Goal: Task Accomplishment & Management: Use online tool/utility

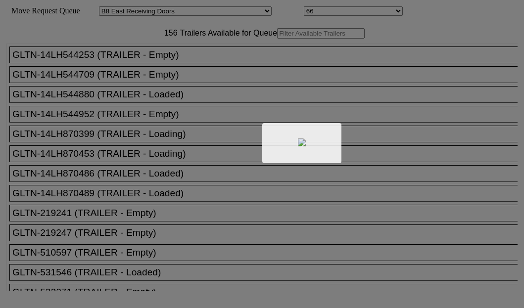
select select "536"
select select "8234"
drag, startPoint x: 0, startPoint y: 0, endPoint x: 187, endPoint y: 67, distance: 198.2
click at [187, 67] on div at bounding box center [262, 154] width 524 height 308
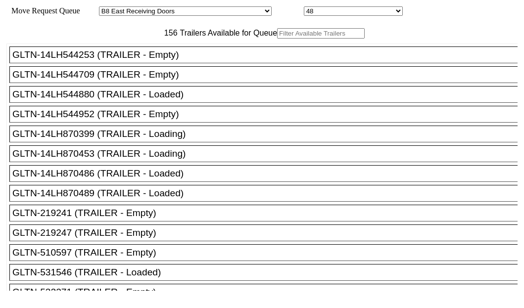
click at [277, 39] on input "text" at bounding box center [321, 33] width 88 height 10
paste input "240617"
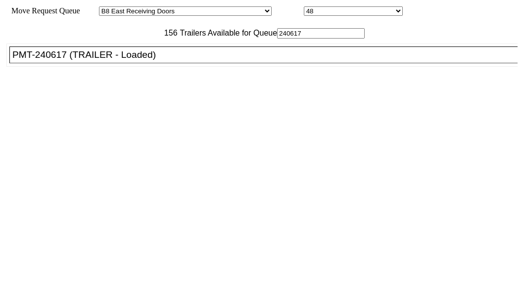
type input "240617"
click at [56, 60] on div "PMT-240617 (TRAILER - Loaded)" at bounding box center [267, 55] width 511 height 11
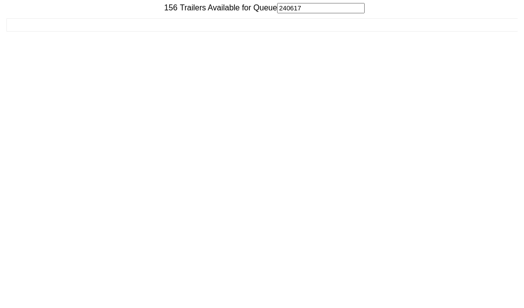
scroll to position [40, 0]
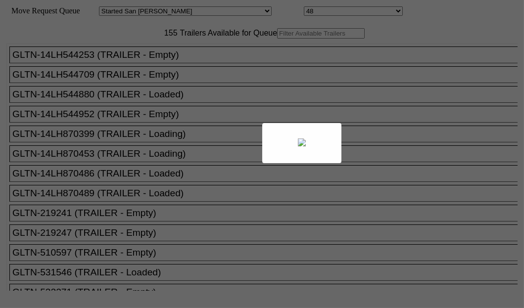
click at [137, 72] on div at bounding box center [262, 154] width 524 height 308
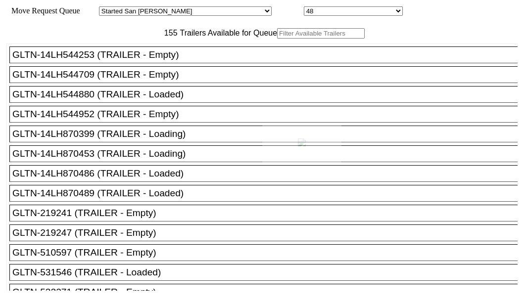
click at [136, 69] on div at bounding box center [262, 154] width 524 height 308
click at [277, 39] on input "text" at bounding box center [321, 33] width 88 height 10
paste input "TCNU1215858"
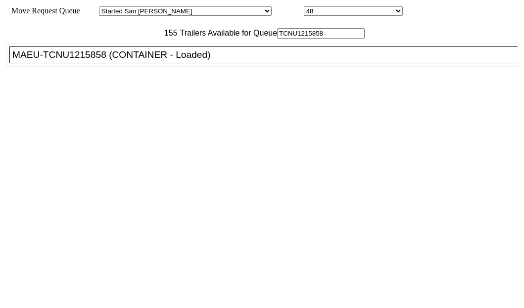
type input "TCNU1215858"
click at [63, 60] on div "MAEU-TCNU1215858 (CONTAINER - Loaded)" at bounding box center [267, 55] width 511 height 11
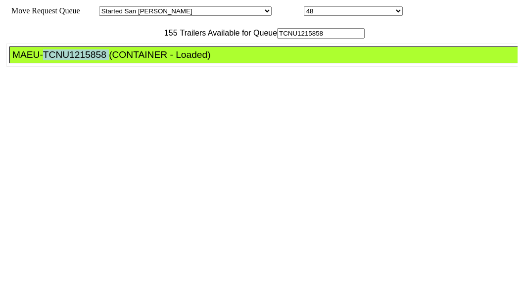
click at [63, 60] on div "MAEU-TCNU1215858 (CONTAINER - Loaded)" at bounding box center [267, 55] width 511 height 11
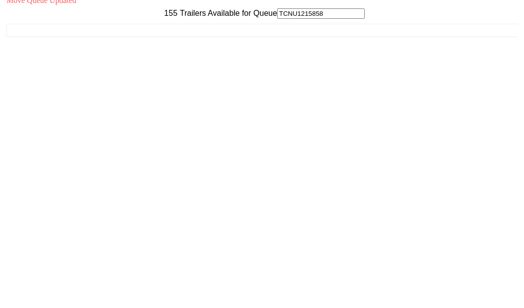
scroll to position [40, 0]
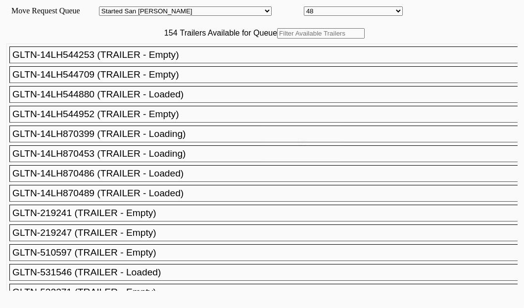
click at [145, 65] on body "Move Request Queue Area Started San Pedro Lost San Pedro Appt San Pedro B4 West…" at bounding box center [262, 167] width 516 height 326
click at [277, 39] on input "text" at bounding box center [321, 33] width 88 height 10
paste input "HAMU1638376"
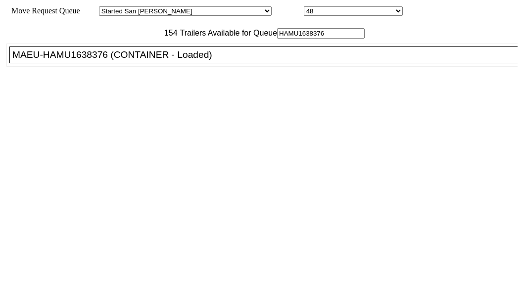
type input "HAMU1638376"
click at [48, 60] on div "MAEU-HAMU1638376 (CONTAINER - Loaded)" at bounding box center [267, 55] width 511 height 11
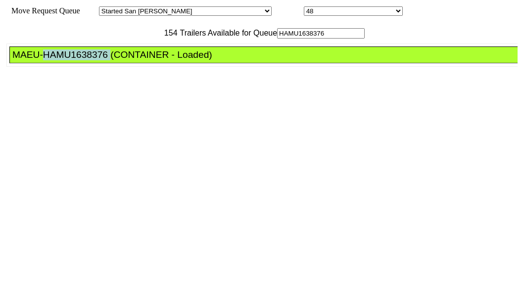
click at [48, 60] on div "MAEU-HAMU1638376 (CONTAINER - Loaded)" at bounding box center [267, 55] width 511 height 11
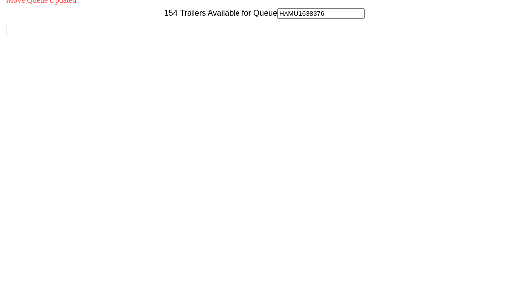
scroll to position [40, 0]
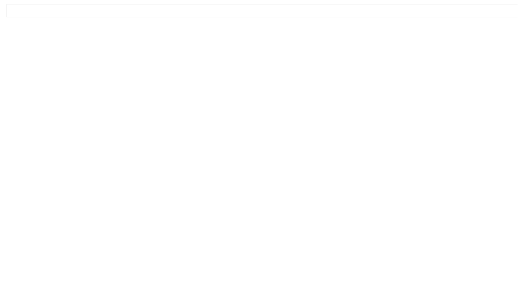
click at [427, 288] on div "Move Queue Updated 154 Trailers Available for Queue HAMU1638376 GLTN-14LH544253…" at bounding box center [261, 132] width 511 height 312
